Goal: Task Accomplishment & Management: Complete application form

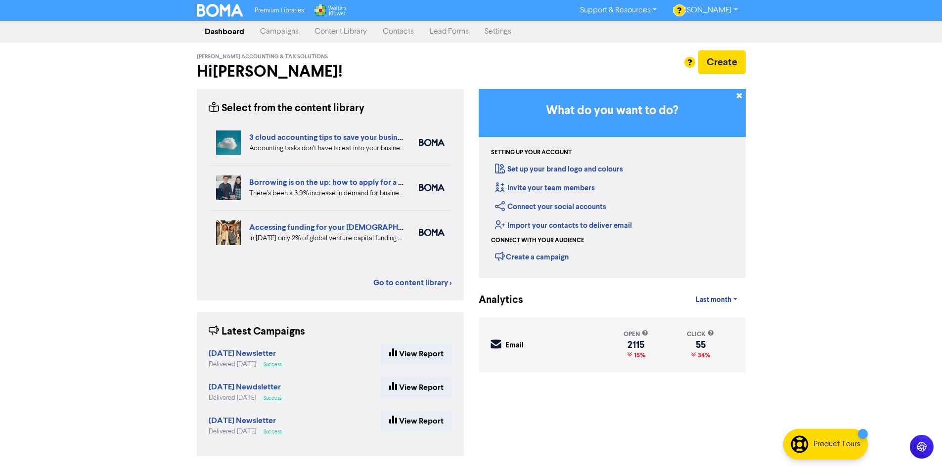
click at [397, 32] on link "Contacts" at bounding box center [398, 32] width 47 height 20
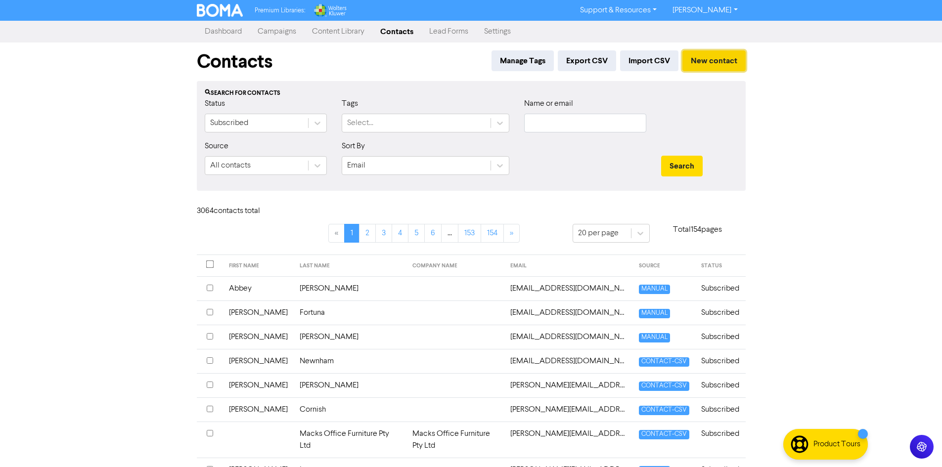
click at [726, 71] on button "New contact" at bounding box center [713, 60] width 63 height 21
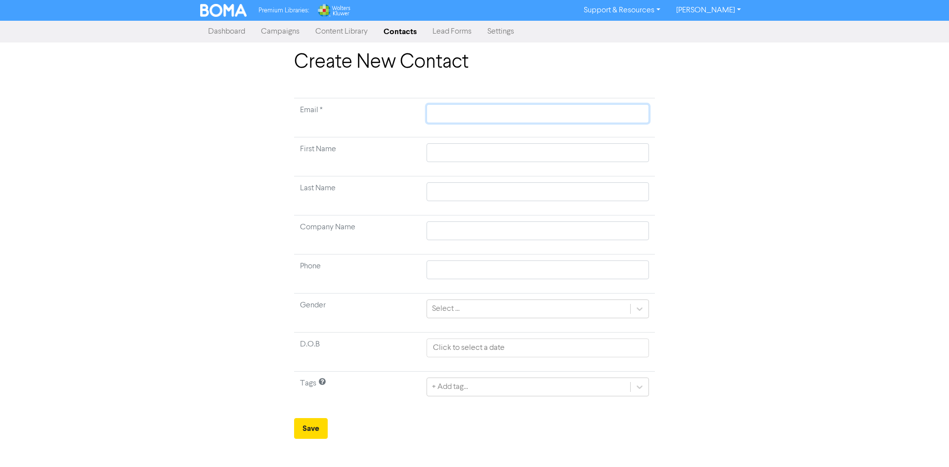
click at [562, 108] on input "text" at bounding box center [538, 113] width 222 height 19
paste input "[EMAIL_ADDRESS][DOMAIN_NAME]"
type input "[EMAIL_ADDRESS][DOMAIN_NAME]"
click at [458, 154] on input "text" at bounding box center [538, 152] width 222 height 19
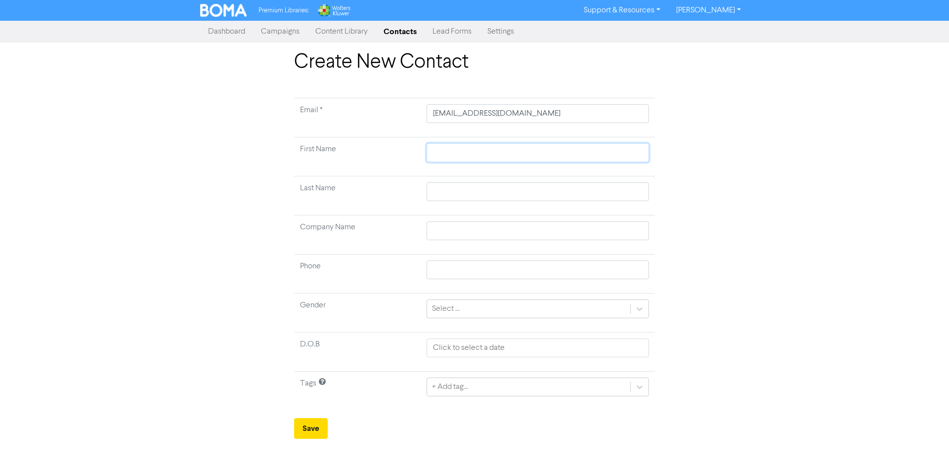
paste input "[PERSON_NAME]"
type input "[PERSON_NAME]"
click at [585, 187] on input "text" at bounding box center [538, 191] width 222 height 19
paste input "[PERSON_NAME]"
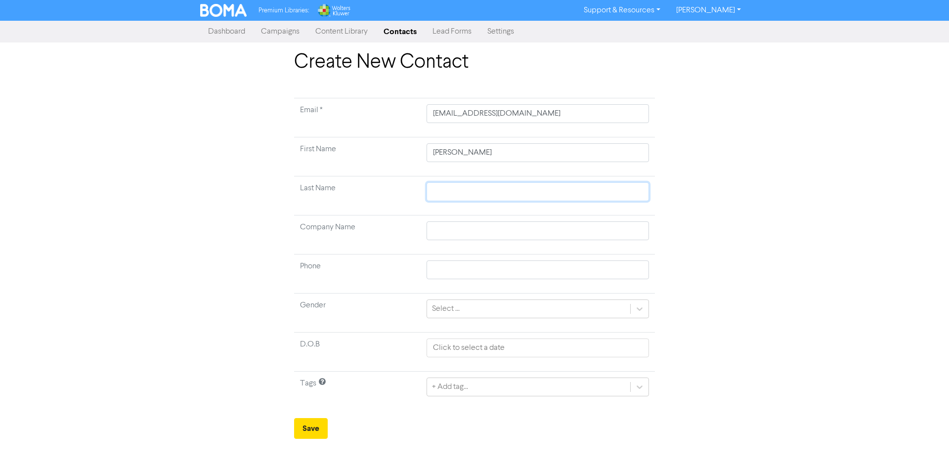
type input "[PERSON_NAME]"
click at [317, 420] on button "Save" at bounding box center [311, 428] width 34 height 21
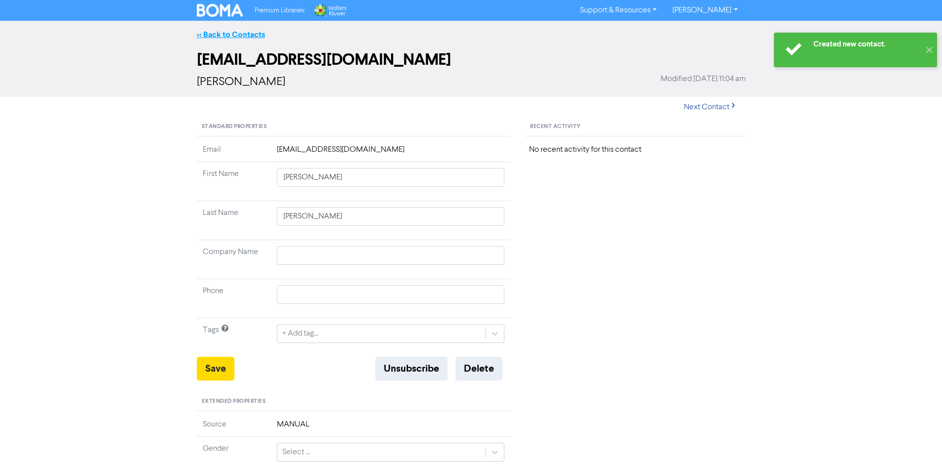
click at [252, 36] on link "<< Back to Contacts" at bounding box center [231, 35] width 68 height 10
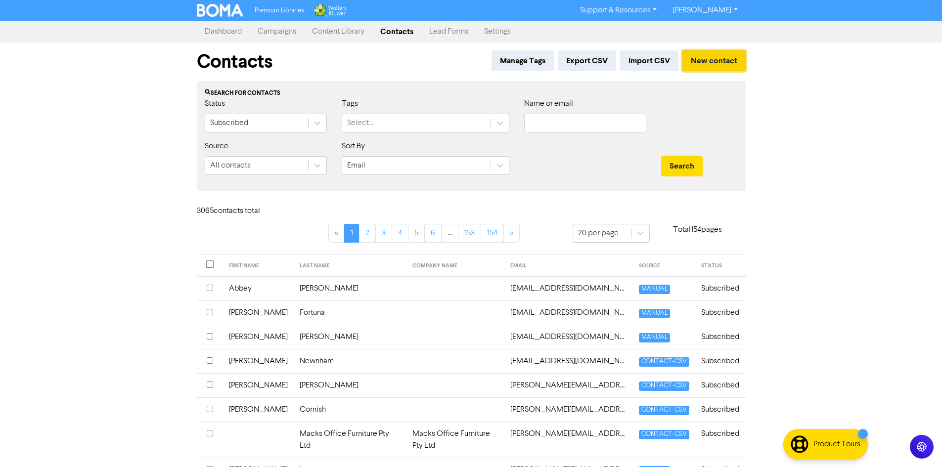
click at [704, 64] on button "New contact" at bounding box center [713, 60] width 63 height 21
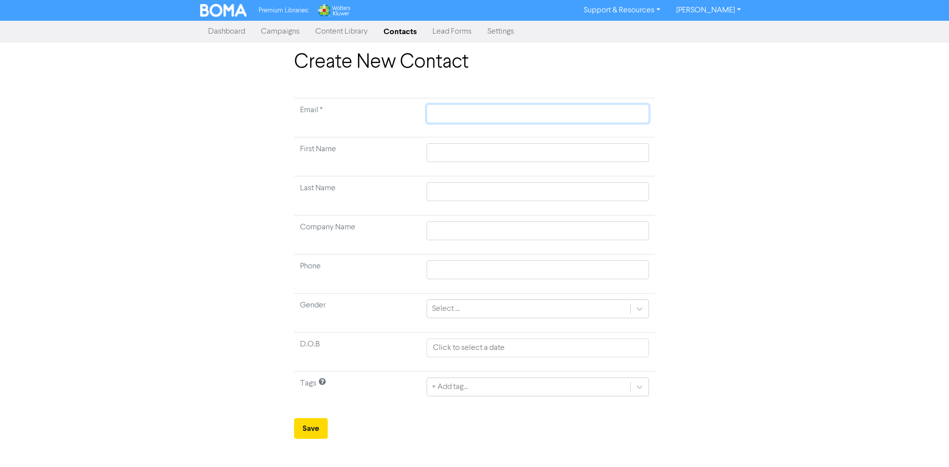
click at [620, 116] on input "text" at bounding box center [538, 113] width 222 height 19
paste input "[EMAIL_ADDRESS][DOMAIN_NAME]"
type input "[EMAIL_ADDRESS][DOMAIN_NAME]"
click at [443, 166] on td at bounding box center [538, 156] width 234 height 39
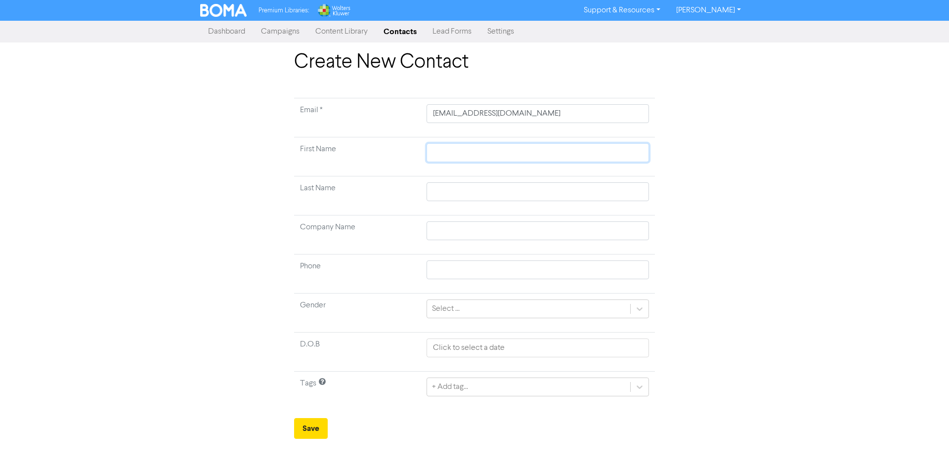
click at [443, 160] on input "text" at bounding box center [538, 152] width 222 height 19
paste input "Per"
type input "Per"
click at [581, 190] on input "text" at bounding box center [538, 191] width 222 height 19
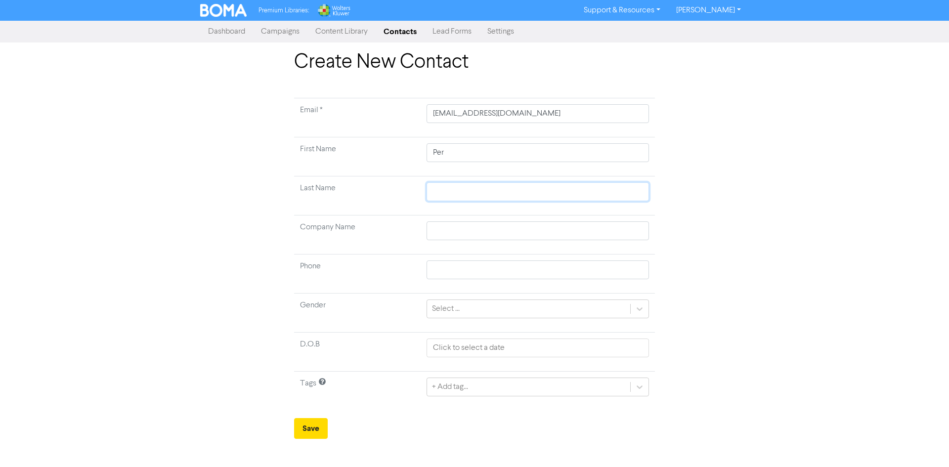
paste input "Soa"
type input "Soa"
click at [313, 426] on button "Save" at bounding box center [311, 428] width 34 height 21
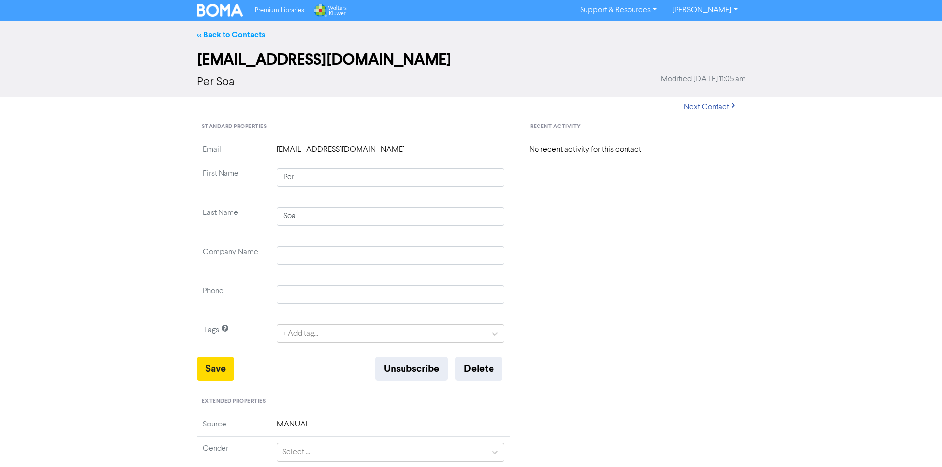
click at [244, 36] on link "<< Back to Contacts" at bounding box center [231, 35] width 68 height 10
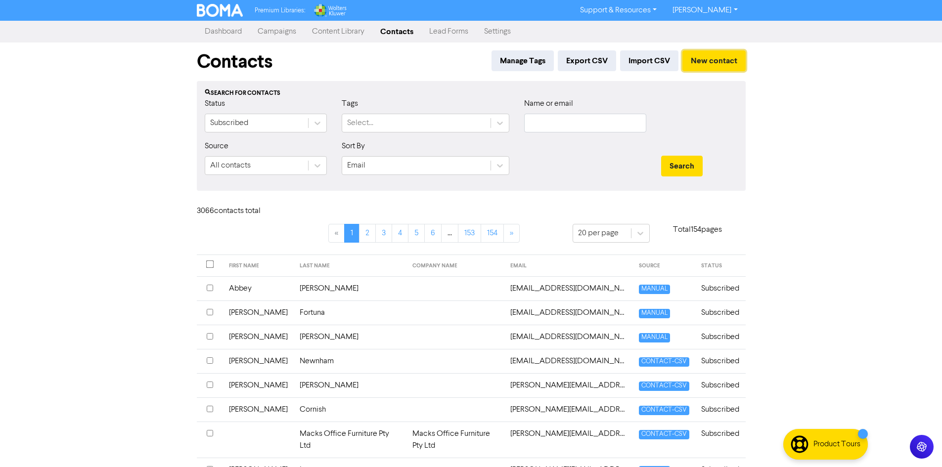
click at [708, 71] on div "Manage Tags Export CSV Import CSV New contact" at bounding box center [616, 63] width 258 height 27
click at [699, 66] on button "New contact" at bounding box center [713, 60] width 63 height 21
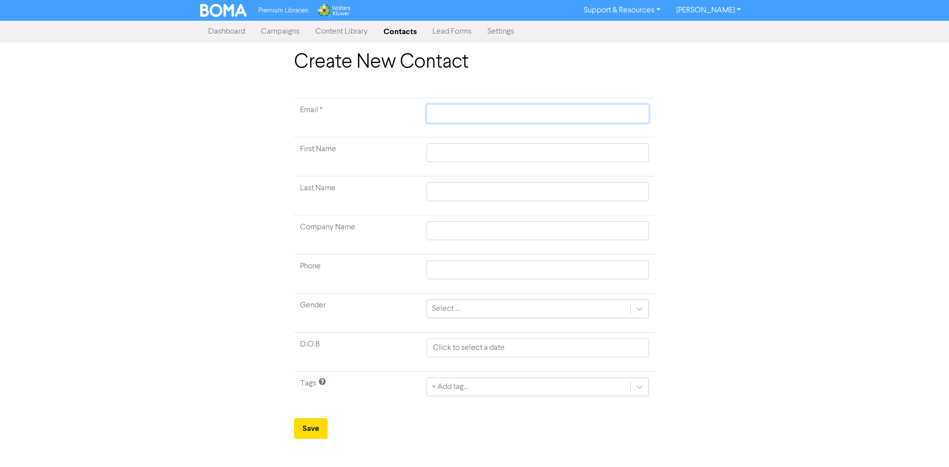
click at [468, 122] on input "text" at bounding box center [538, 113] width 222 height 19
paste input "[EMAIL_ADDRESS][DOMAIN_NAME]"
type input "[EMAIL_ADDRESS][DOMAIN_NAME]"
click at [474, 152] on input "text" at bounding box center [538, 152] width 222 height 19
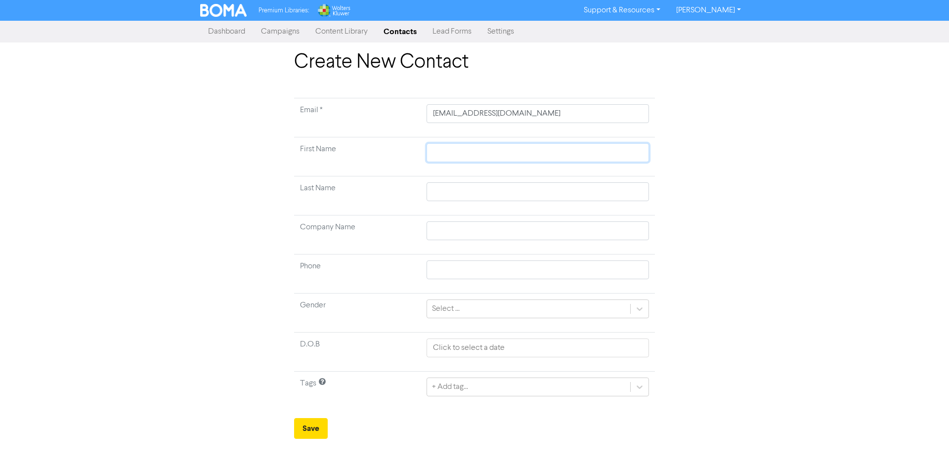
paste input "[PERSON_NAME]"
type input "[PERSON_NAME]"
click at [545, 189] on input "text" at bounding box center [538, 191] width 222 height 19
paste input "[PERSON_NAME]"
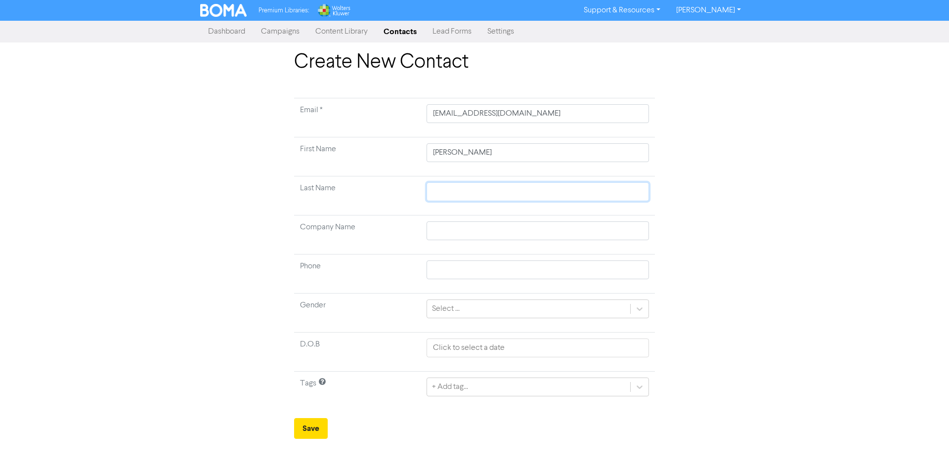
type input "[PERSON_NAME]"
click at [302, 437] on button "Save" at bounding box center [311, 428] width 34 height 21
